Goal: Task Accomplishment & Management: Manage account settings

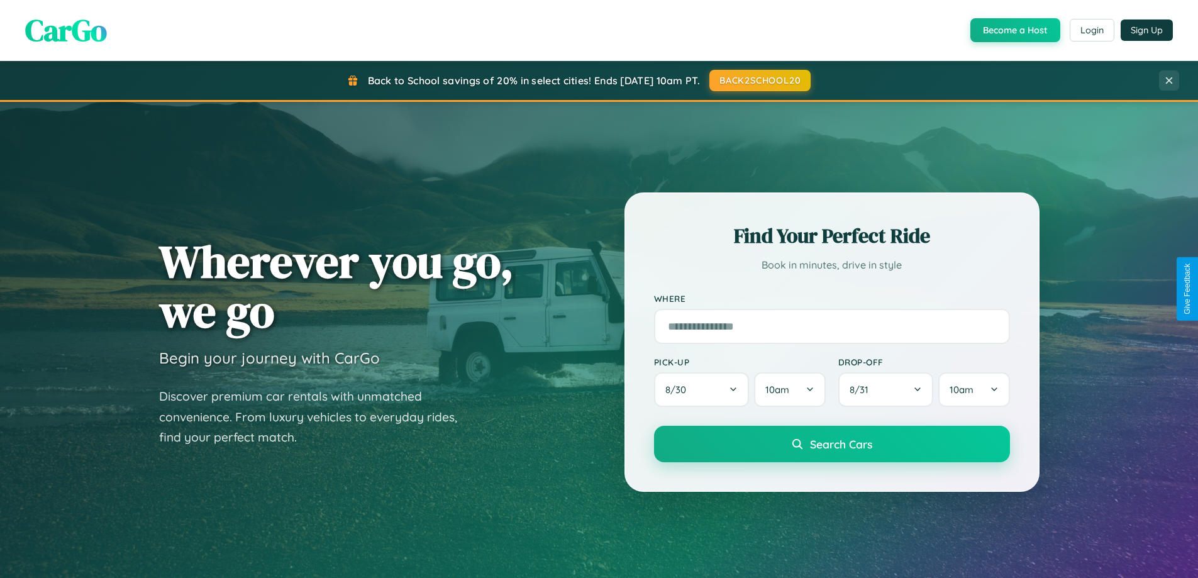
scroll to position [865, 0]
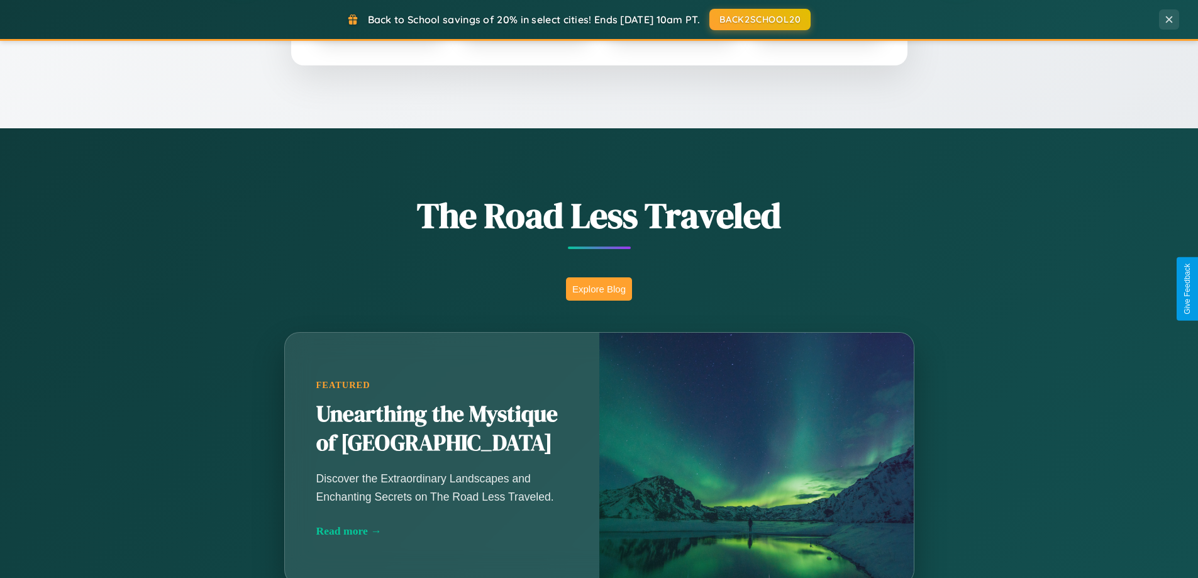
click at [598, 289] on button "Explore Blog" at bounding box center [599, 288] width 66 height 23
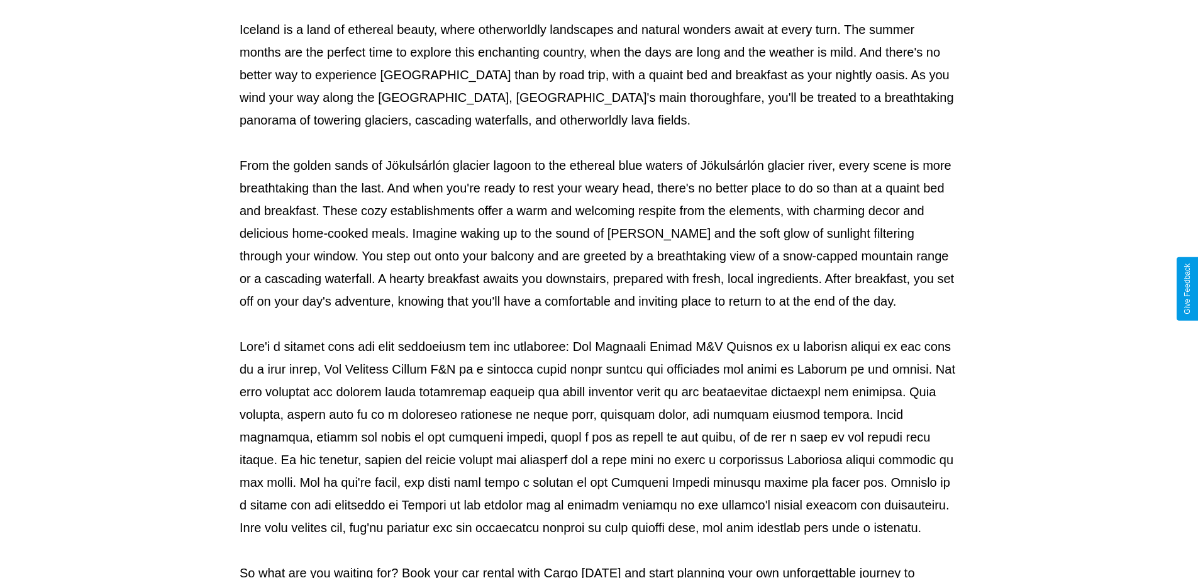
scroll to position [407, 0]
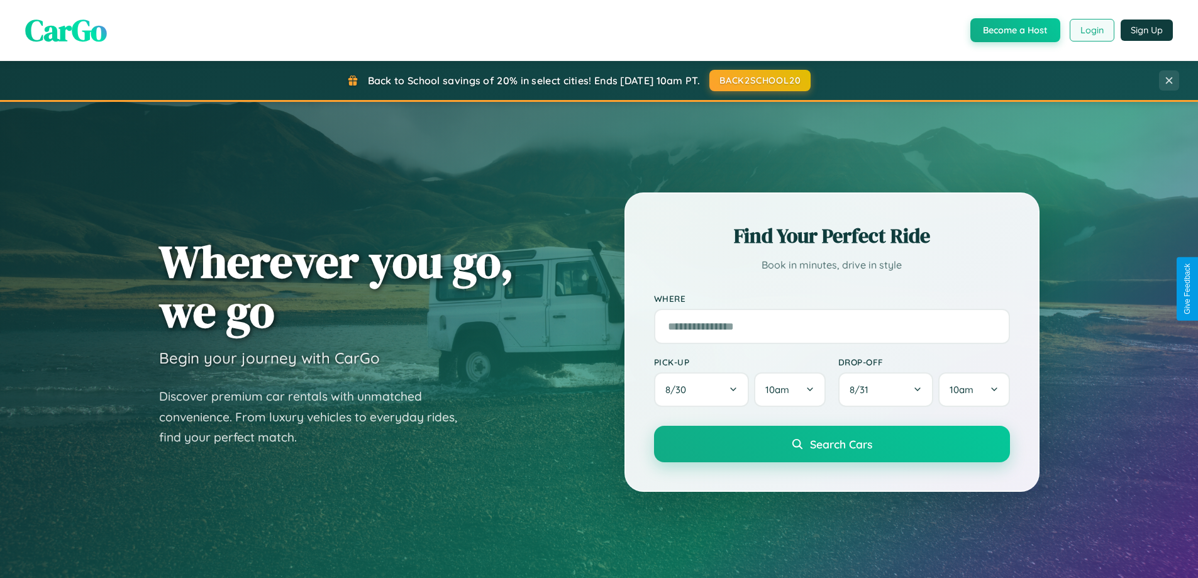
click at [1091, 30] on button "Login" at bounding box center [1091, 30] width 45 height 23
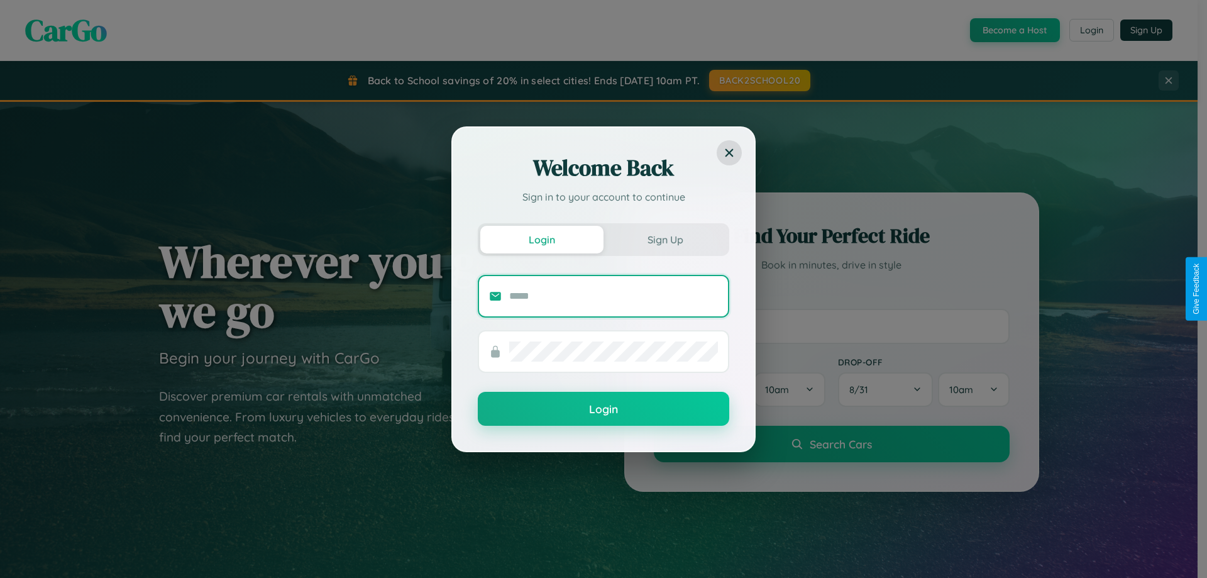
click at [614, 295] on input "text" at bounding box center [613, 296] width 209 height 20
type input "**********"
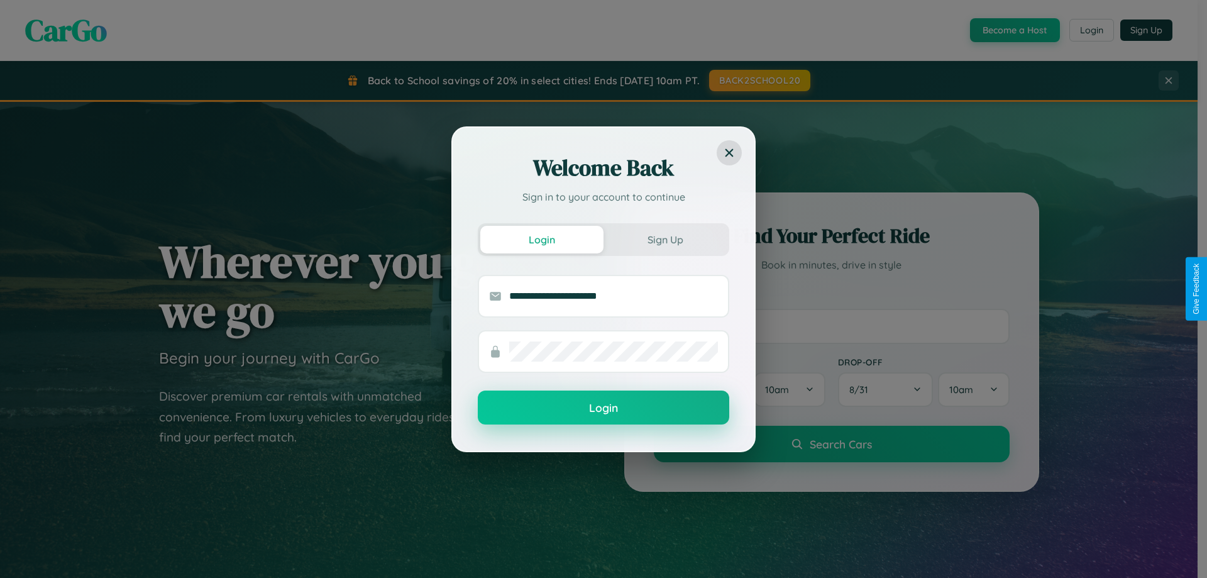
click at [603, 408] on button "Login" at bounding box center [603, 407] width 251 height 34
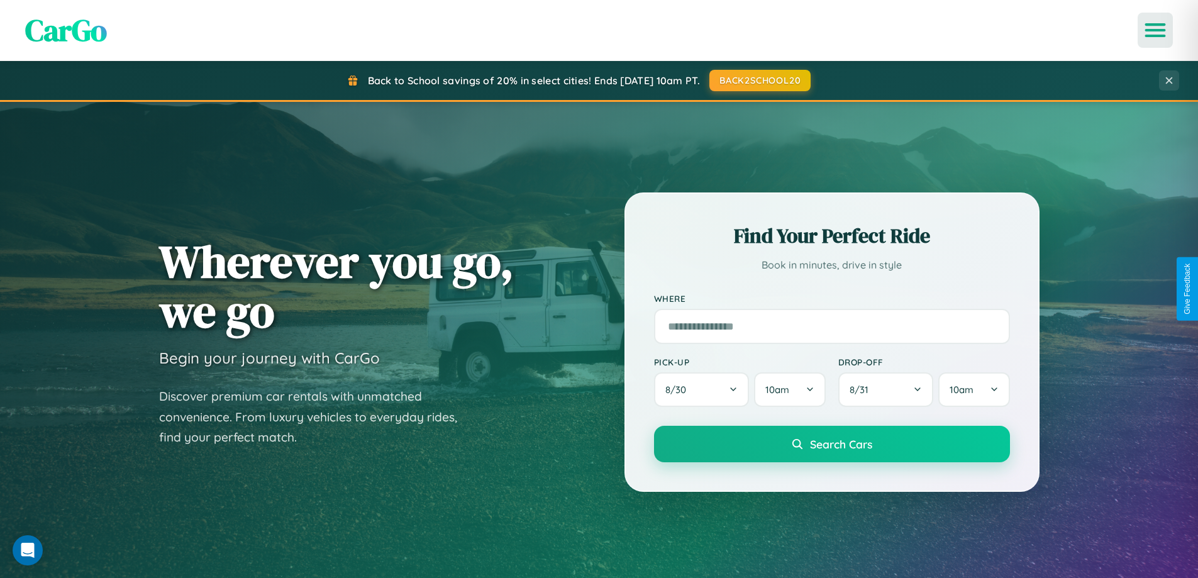
click at [1155, 30] on icon "Open menu" at bounding box center [1155, 30] width 18 height 11
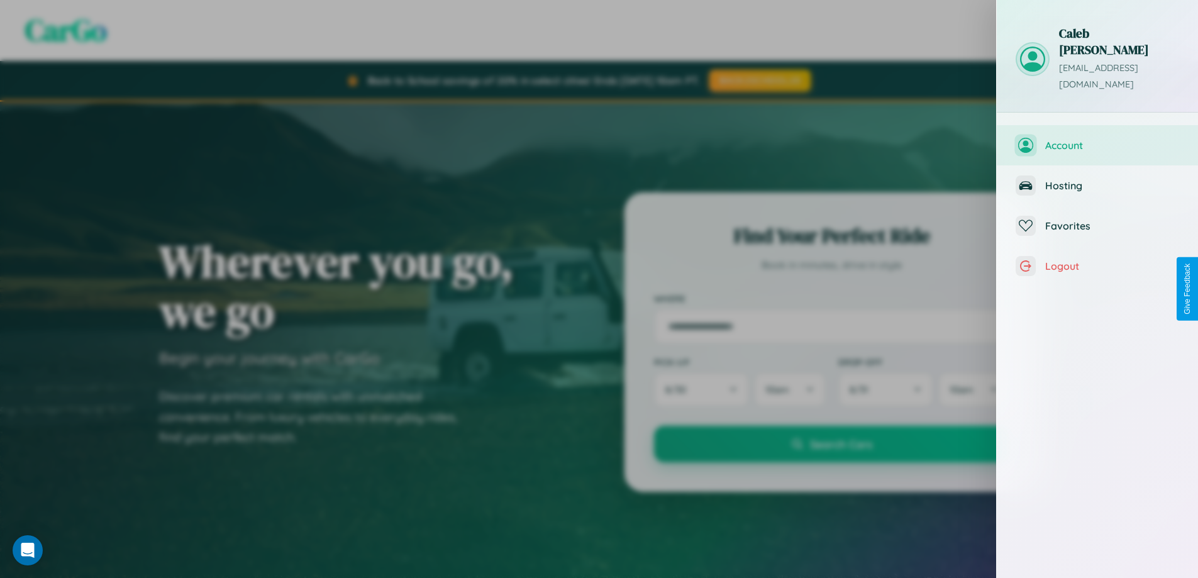
click at [1097, 139] on span "Account" at bounding box center [1112, 145] width 134 height 13
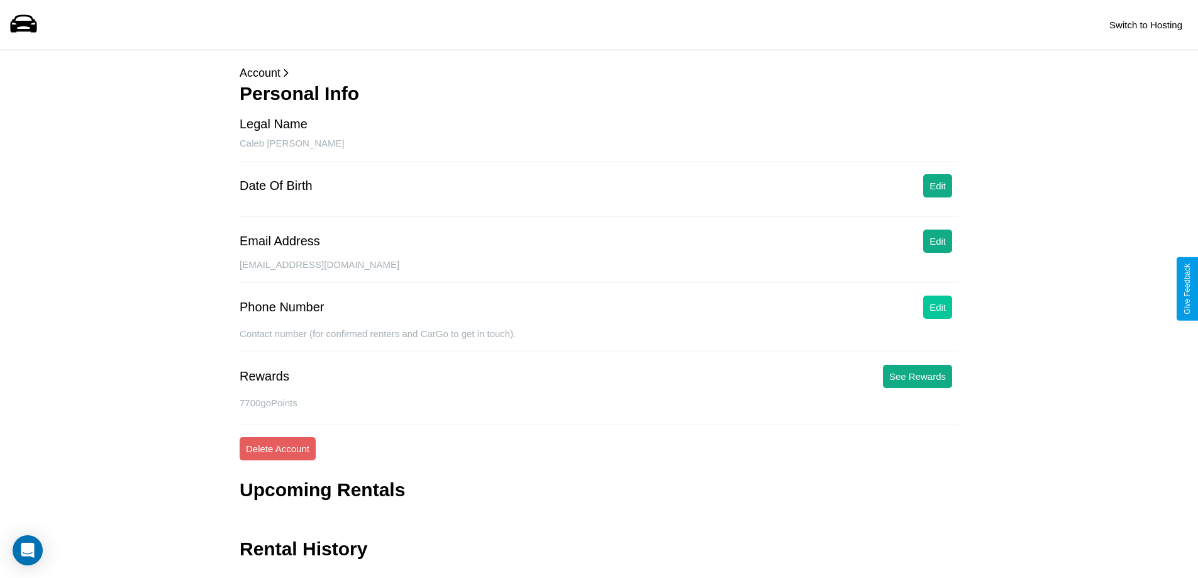
click at [937, 307] on button "Edit" at bounding box center [937, 306] width 29 height 23
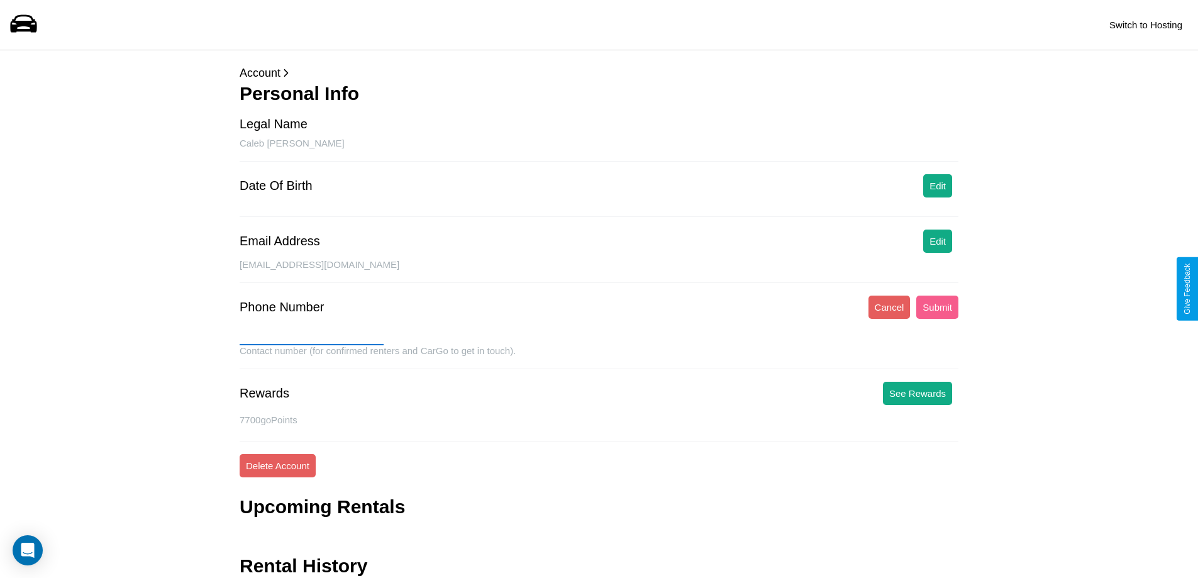
click at [311, 335] on input "text" at bounding box center [312, 335] width 144 height 20
type input "**********"
click at [937, 307] on button "Submit" at bounding box center [937, 306] width 42 height 23
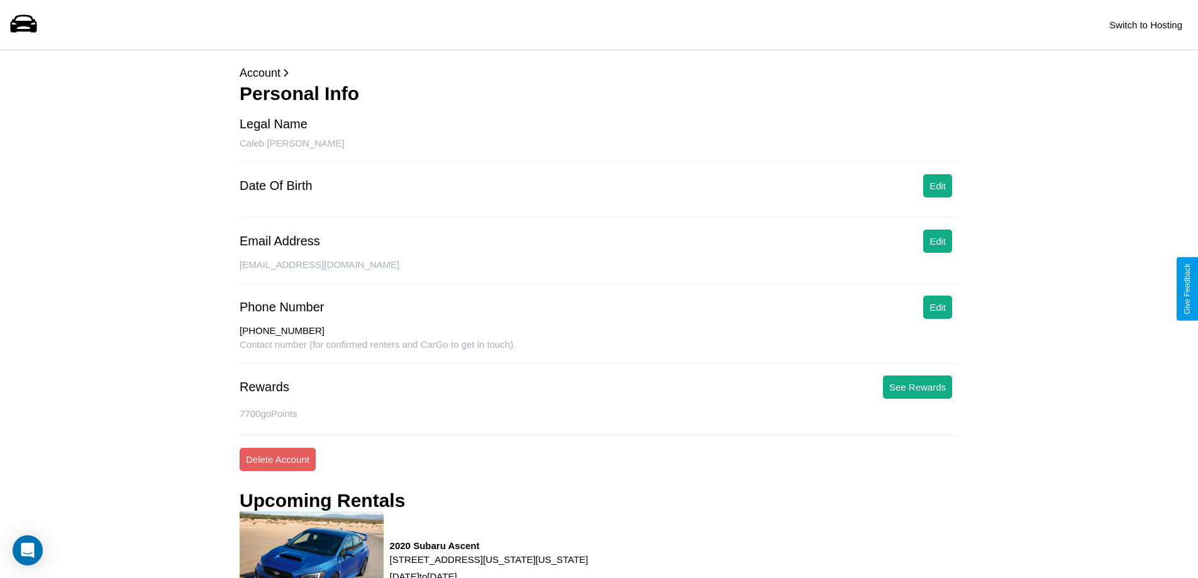
scroll to position [605, 0]
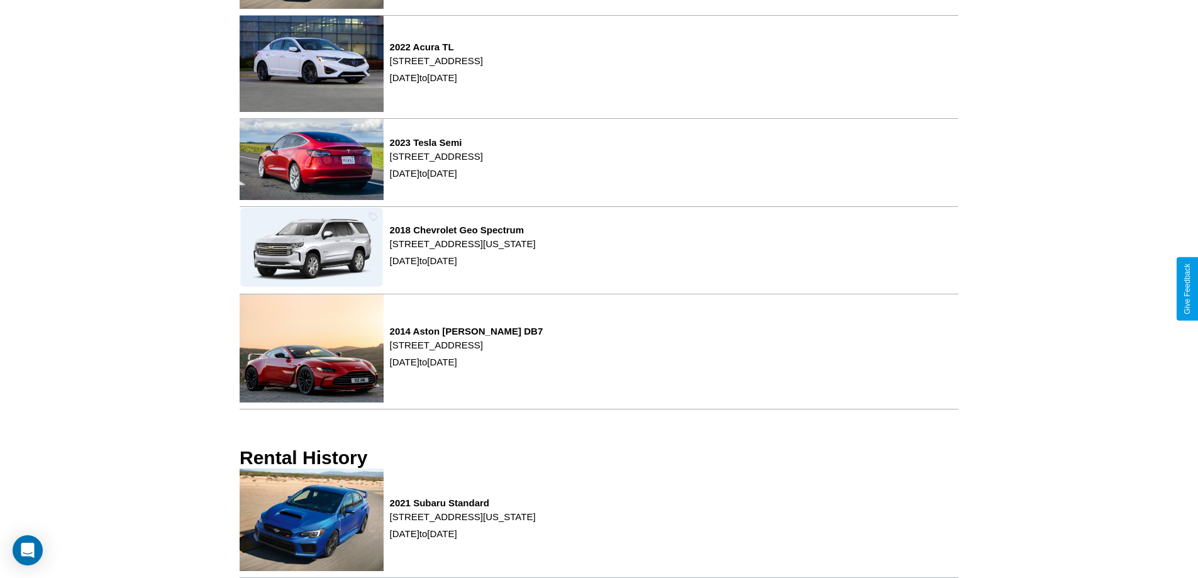
click at [536, 522] on p "[STREET_ADDRESS][US_STATE]" at bounding box center [463, 516] width 146 height 17
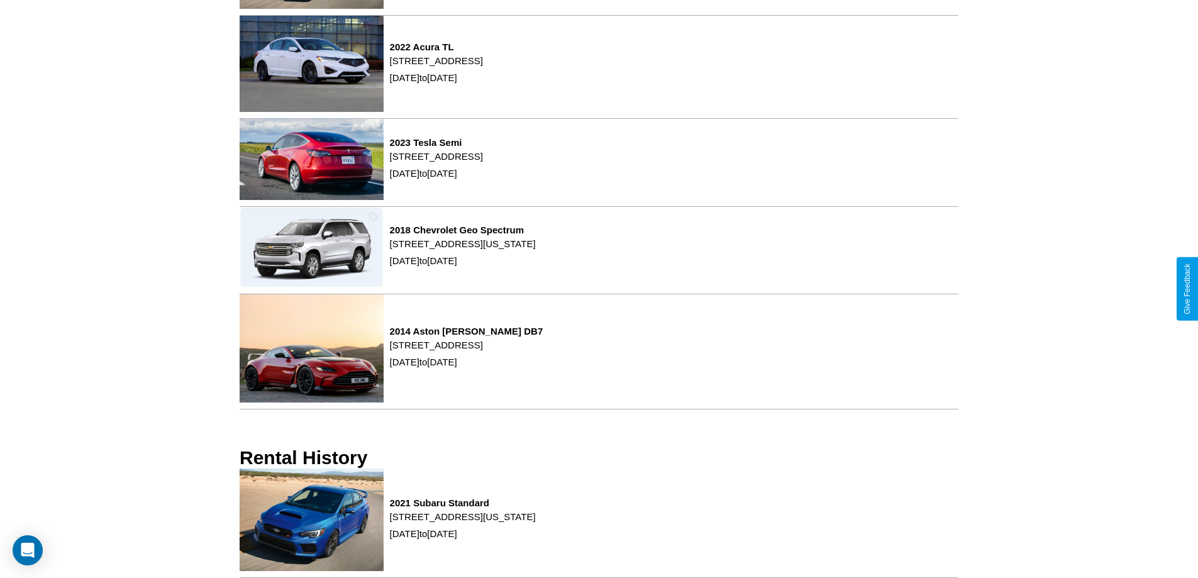
click at [536, 522] on p "[STREET_ADDRESS][US_STATE]" at bounding box center [463, 516] width 146 height 17
